Goal: Transaction & Acquisition: Register for event/course

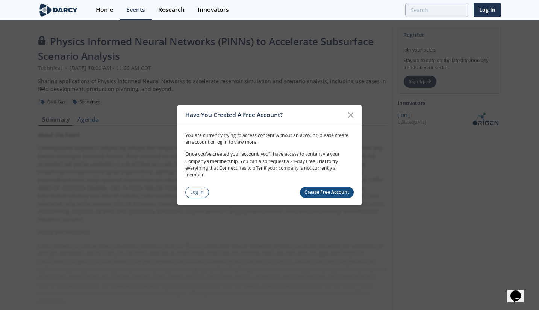
click at [330, 195] on link "Create Free Account" at bounding box center [327, 192] width 54 height 11
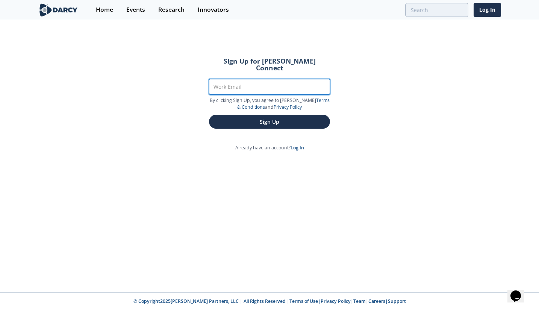
click at [268, 84] on input "Work Email" at bounding box center [269, 86] width 121 height 15
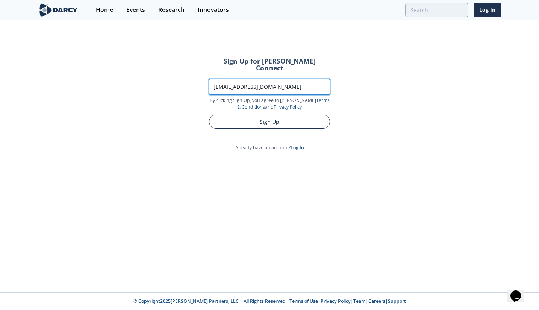
type input "[EMAIL_ADDRESS][DOMAIN_NAME]"
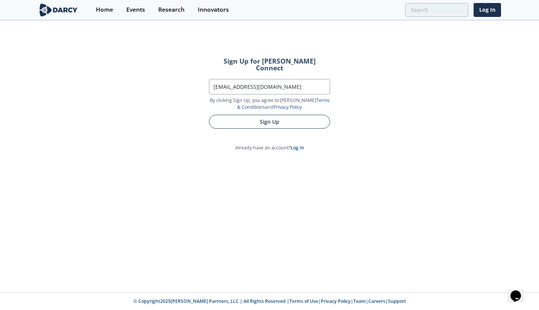
click at [271, 115] on button "Sign Up" at bounding box center [269, 122] width 121 height 14
click at [284, 115] on button "Sign Up" at bounding box center [269, 122] width 121 height 14
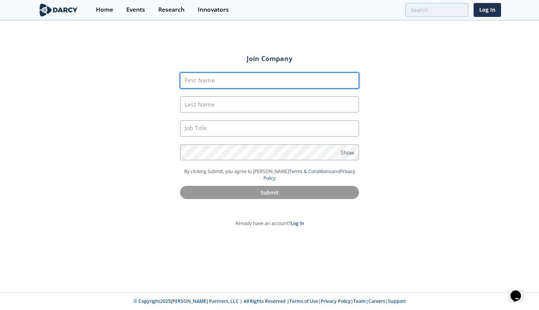
click at [268, 78] on input "First Name" at bounding box center [269, 81] width 179 height 16
type input "[PERSON_NAME]"
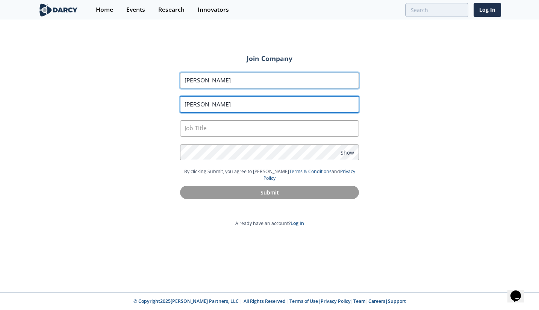
type input "[PERSON_NAME]"
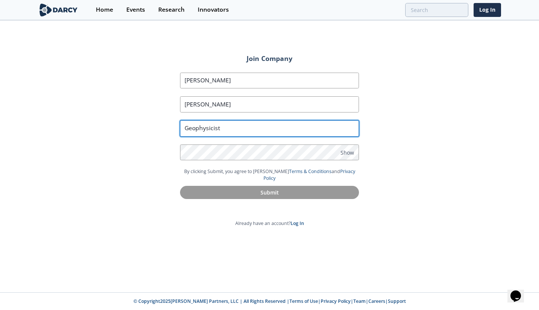
type input "Geophysicist"
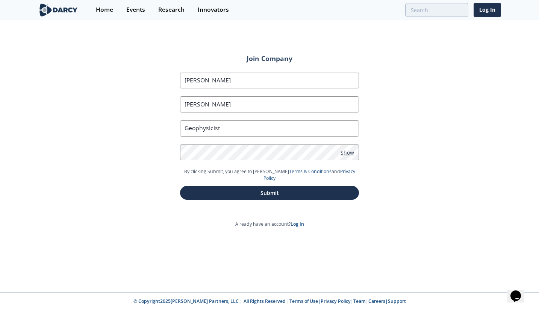
click at [352, 152] on span "Show" at bounding box center [347, 152] width 14 height 8
click at [350, 151] on span "Hide" at bounding box center [346, 152] width 12 height 8
click at [350, 151] on span "Show" at bounding box center [347, 152] width 14 height 8
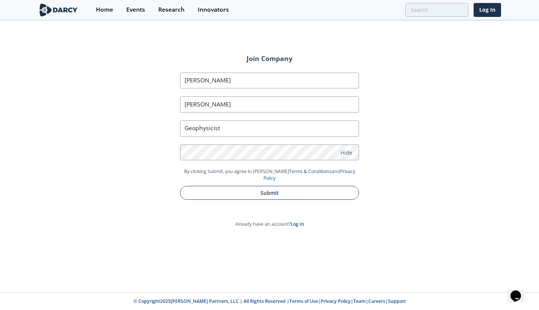
click at [282, 186] on button "Submit" at bounding box center [269, 193] width 179 height 14
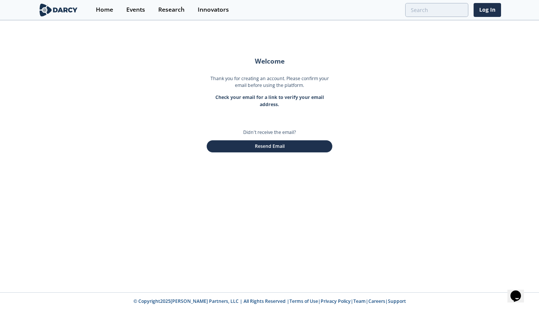
drag, startPoint x: 119, startPoint y: 274, endPoint x: 172, endPoint y: 266, distance: 53.9
click at [120, 273] on div "Welcome Thank you for creating an account. Please confirm your email before usi…" at bounding box center [269, 156] width 539 height 271
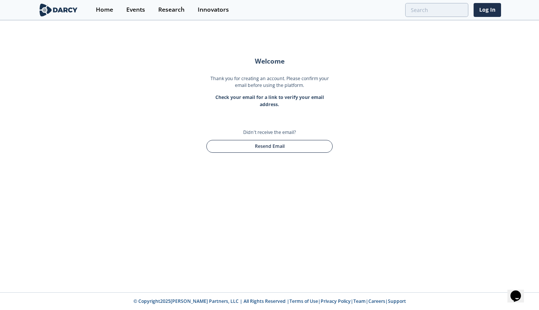
click at [261, 149] on button "Resend Email" at bounding box center [269, 146] width 126 height 13
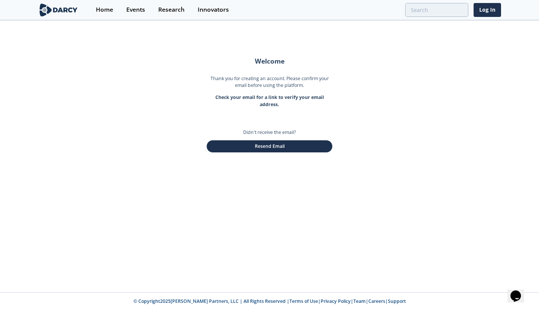
click at [478, 202] on div "Welcome Thank you for creating an account. Please confirm your email before usi…" at bounding box center [269, 156] width 539 height 271
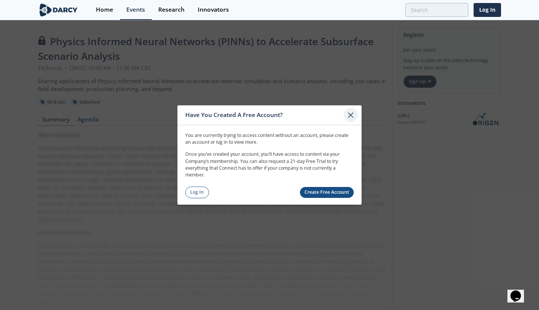
click at [348, 118] on icon at bounding box center [350, 114] width 9 height 9
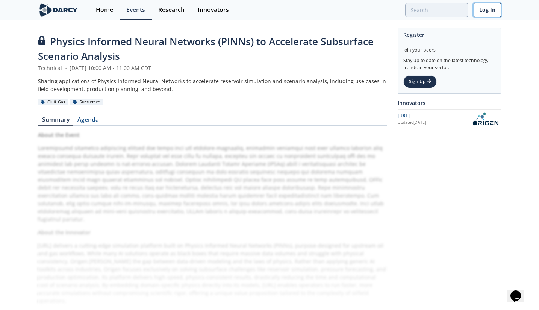
click at [495, 13] on link "Log In" at bounding box center [487, 10] width 27 height 14
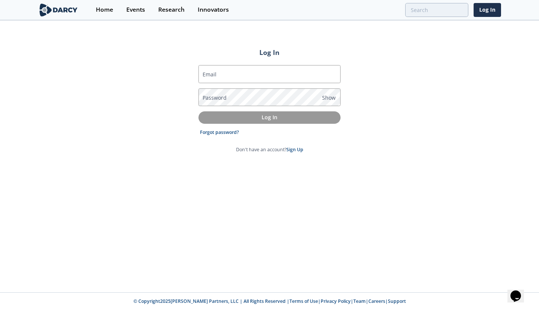
drag, startPoint x: 470, startPoint y: 166, endPoint x: 465, endPoint y: 165, distance: 4.9
click at [470, 166] on div "Log In Email Password Show Log In Forgot password? Don't have an account? Sign …" at bounding box center [269, 156] width 539 height 271
click at [429, 252] on div "Log In Email Password Show Log In Forgot password? Don't have an account? Sign …" at bounding box center [269, 156] width 539 height 271
